Goal: Transaction & Acquisition: Purchase product/service

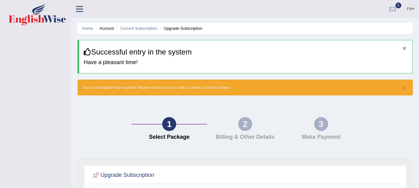
click at [404, 49] on button "×" at bounding box center [404, 48] width 4 height 7
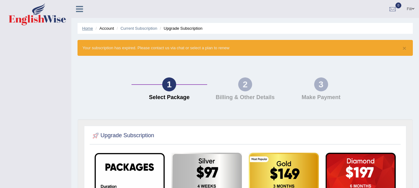
click at [91, 30] on link "Home" at bounding box center [87, 28] width 11 height 5
click at [403, 49] on button "×" at bounding box center [404, 48] width 4 height 7
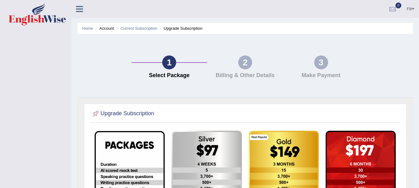
drag, startPoint x: 232, startPoint y: 112, endPoint x: 221, endPoint y: 108, distance: 11.6
click at [221, 108] on div at bounding box center [245, 114] width 308 height 13
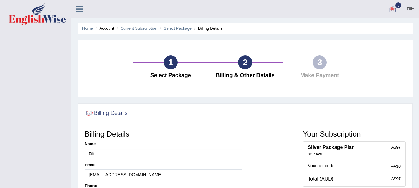
scroll to position [137, 0]
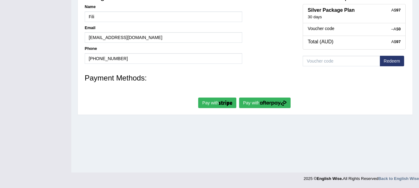
click at [262, 107] on button "Pay with" at bounding box center [264, 103] width 51 height 11
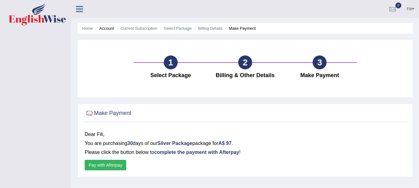
click at [104, 165] on button "Pay with Afterpay" at bounding box center [106, 165] width 42 height 11
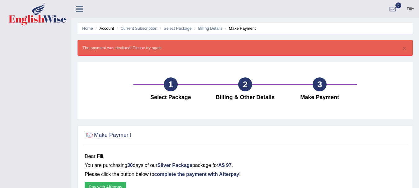
drag, startPoint x: 355, startPoint y: 164, endPoint x: 356, endPoint y: 172, distance: 8.1
drag, startPoint x: 356, startPoint y: 172, endPoint x: 375, endPoint y: 165, distance: 20.4
click at [375, 165] on p "You are purchasing 30 days of our Silver Package package for A$ 97 . Please cli…" at bounding box center [245, 170] width 321 height 18
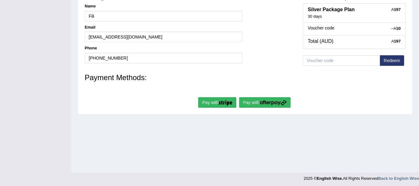
click at [212, 103] on button "Pay with" at bounding box center [217, 102] width 38 height 11
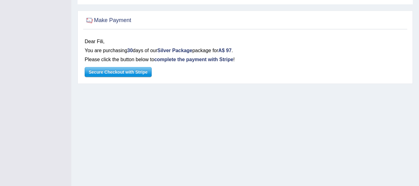
scroll to position [94, 0]
click at [136, 69] on span "Secure Checkout with Stripe" at bounding box center [118, 71] width 66 height 9
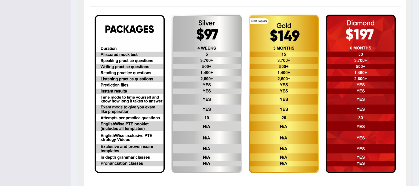
scroll to position [139, 0]
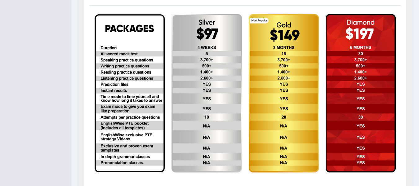
click at [124, 98] on img at bounding box center [130, 93] width 70 height 158
click at [198, 108] on img at bounding box center [206, 93] width 70 height 158
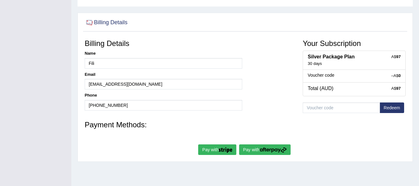
scroll to position [93, 0]
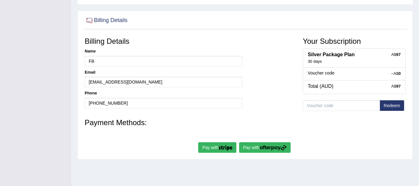
click at [222, 146] on img "submit" at bounding box center [225, 148] width 14 height 6
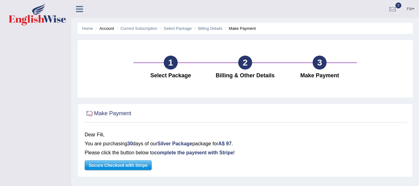
click at [142, 163] on span "Secure Checkout with Stripe" at bounding box center [118, 164] width 66 height 9
click at [409, 10] on link "Fili" at bounding box center [410, 8] width 17 height 16
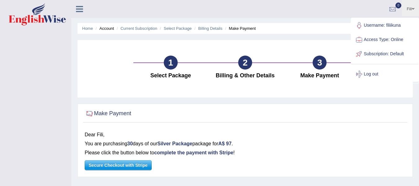
click at [84, 11] on link at bounding box center [79, 8] width 16 height 9
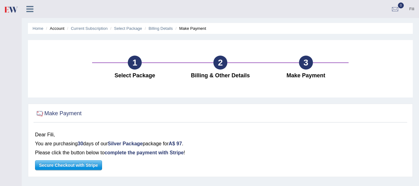
click at [32, 8] on icon at bounding box center [29, 9] width 7 height 8
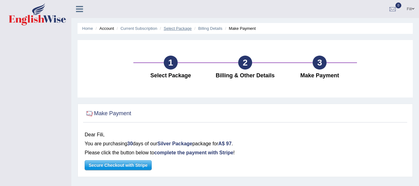
click at [180, 28] on link "Select Package" at bounding box center [178, 28] width 28 height 5
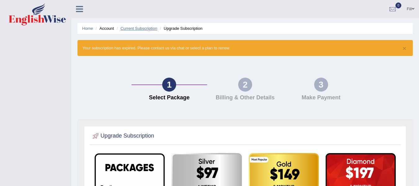
click at [147, 29] on link "Current Subscription" at bounding box center [138, 28] width 37 height 5
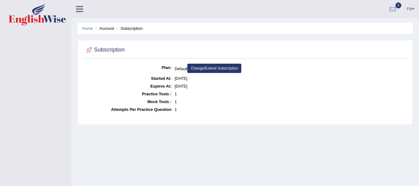
click at [201, 71] on link "Change/Extend Subscription" at bounding box center [214, 68] width 54 height 9
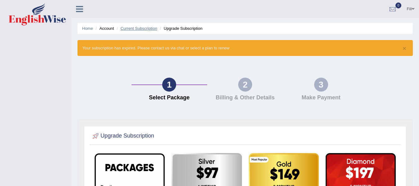
click at [133, 29] on link "Current Subscription" at bounding box center [138, 28] width 37 height 5
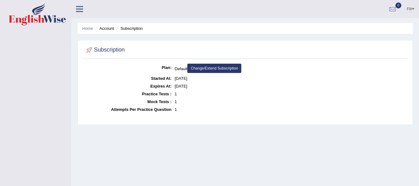
click at [409, 12] on link "Fili" at bounding box center [410, 8] width 17 height 16
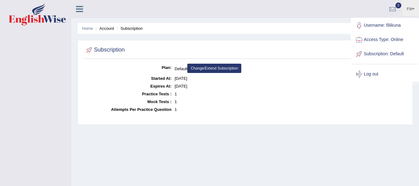
click at [244, 40] on div "Subscription Plan: Default Change/Extend Subscription Started At: Sep 16, 2025 …" at bounding box center [244, 82] width 335 height 85
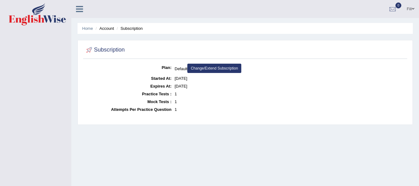
click at [80, 11] on icon at bounding box center [79, 9] width 7 height 8
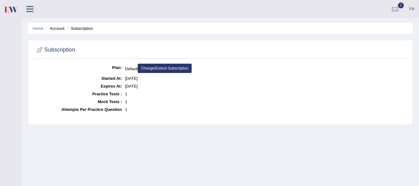
click at [80, 11] on div "Fili Toggle navigation Username: filiikuna Access Type: Online Subscription: De…" at bounding box center [220, 9] width 397 height 18
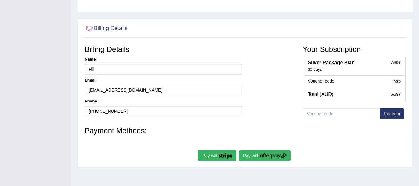
scroll to position [95, 0]
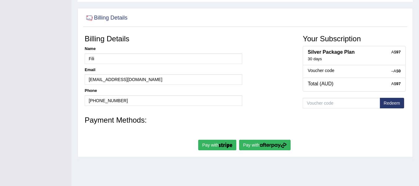
click at [229, 143] on img "submit" at bounding box center [225, 145] width 14 height 6
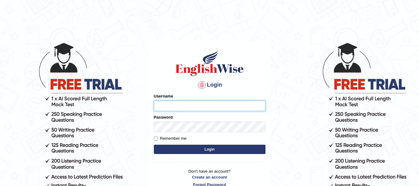
type input "filiikuna"
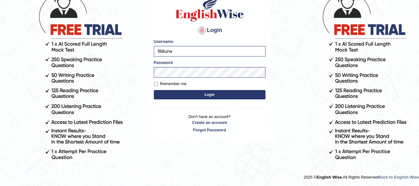
click at [183, 92] on button "Login" at bounding box center [210, 94] width 112 height 9
